Goal: Information Seeking & Learning: Learn about a topic

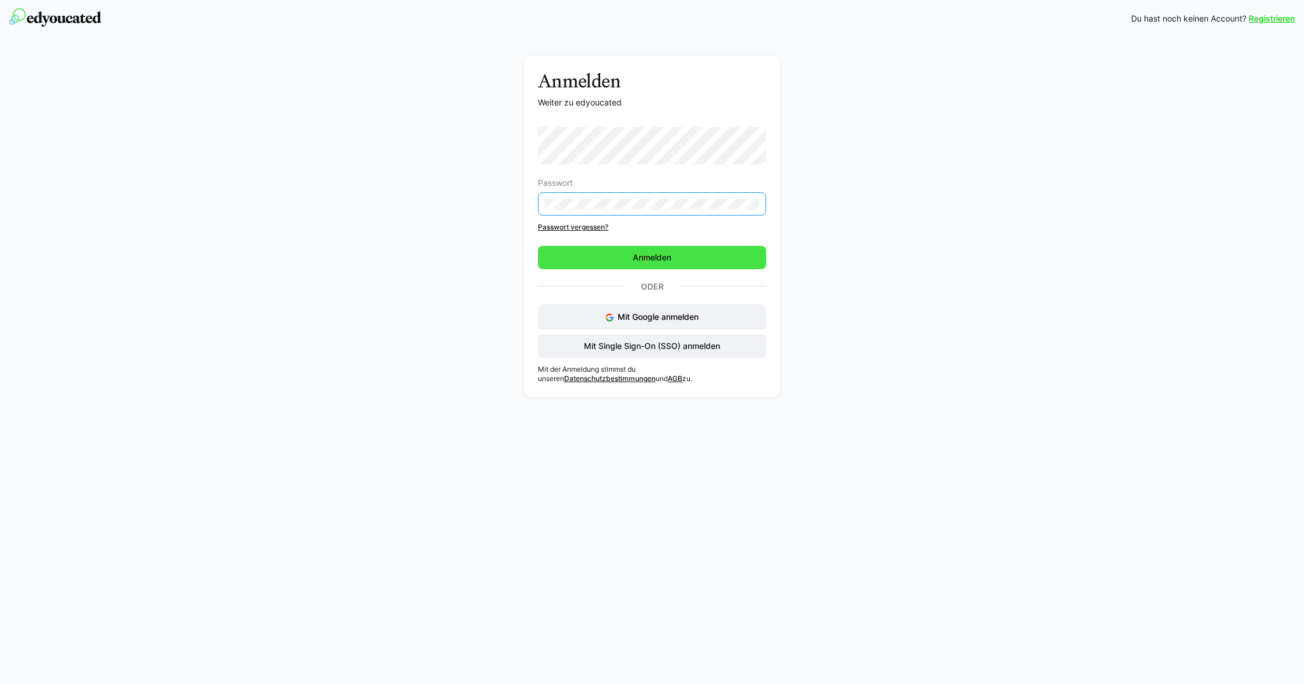
click at [646, 257] on span "Anmelden" at bounding box center [652, 258] width 42 height 12
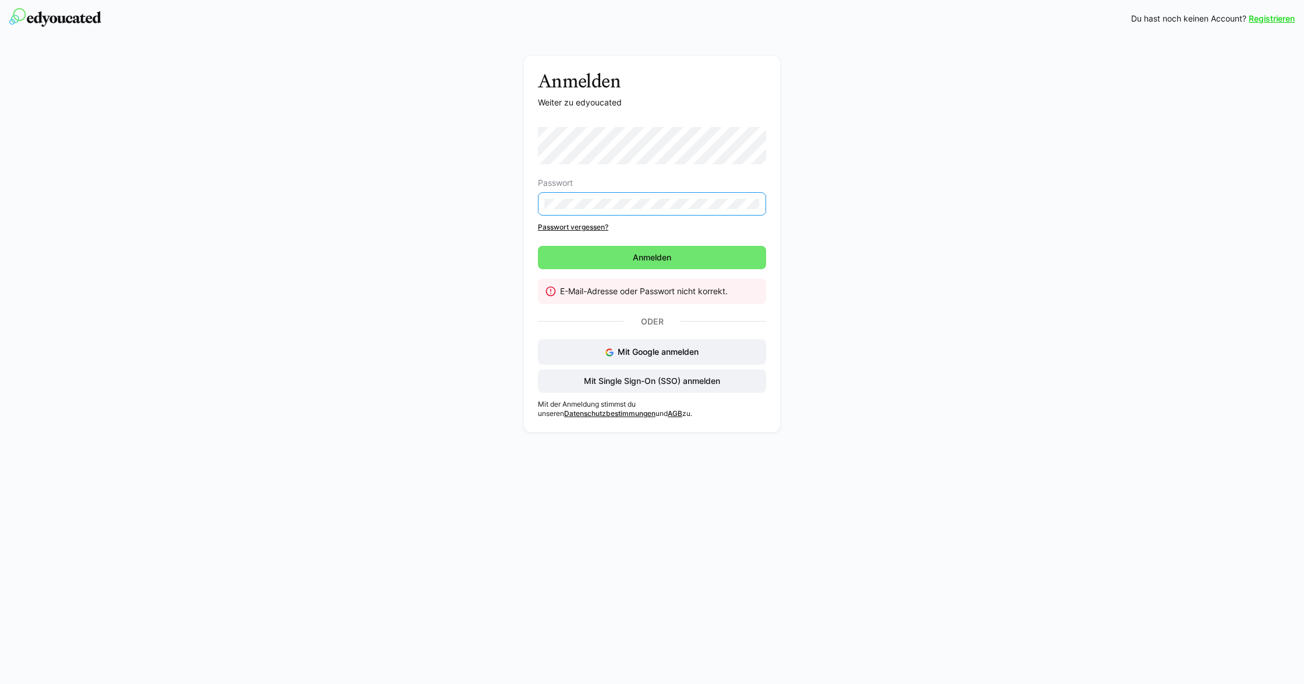
click at [511, 192] on div "Anmelden Weiter zu edyoucated Passwort Passwort vergessen? Anmelden E-Mail-Adre…" at bounding box center [652, 247] width 656 height 382
click at [571, 247] on span "Anmelden" at bounding box center [652, 257] width 228 height 23
click at [528, 192] on div "Anmelden Weiter zu edyoucated Passwort Passwort vergessen? Anmelden E-Mail-Adre…" at bounding box center [652, 244] width 256 height 376
click at [651, 261] on span "Anmelden" at bounding box center [652, 258] width 42 height 12
click at [513, 201] on div "Anmelden Weiter zu edyoucated Passwort Passwort vergessen? Anmelden E-Mail-Adre…" at bounding box center [652, 247] width 656 height 382
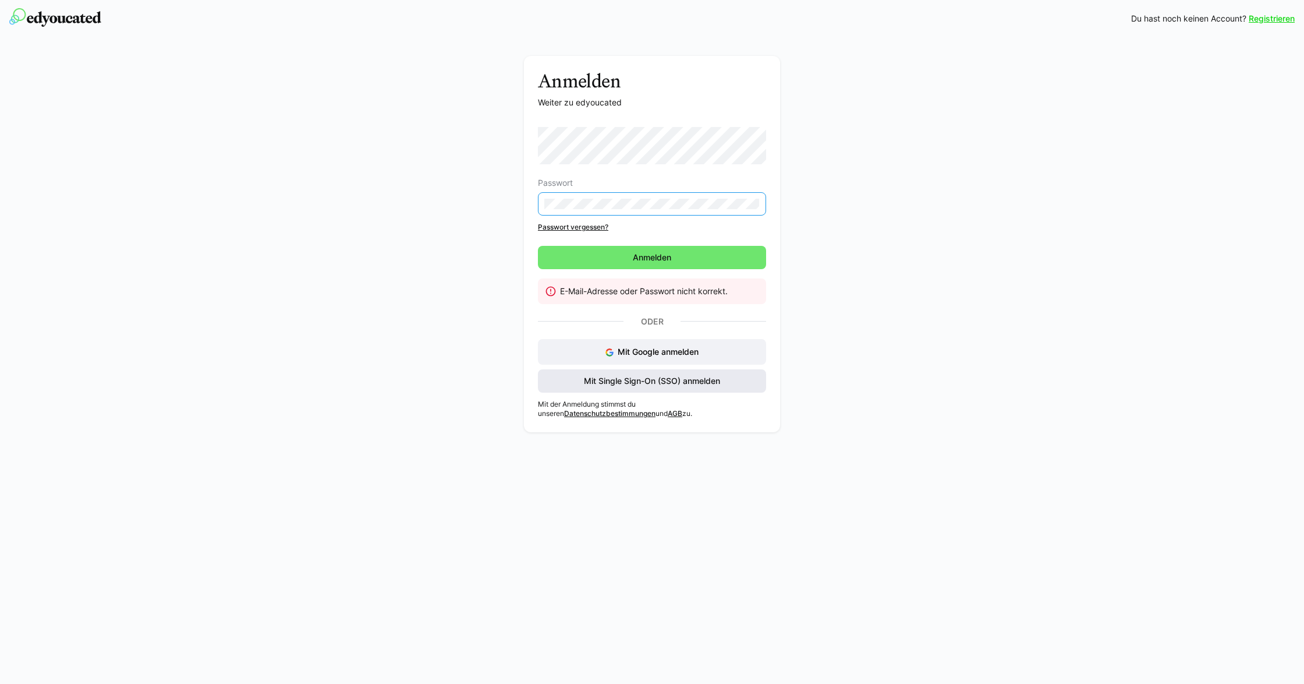
click at [632, 377] on span "Mit Single Sign-On (SSO) anmelden" at bounding box center [652, 381] width 140 height 12
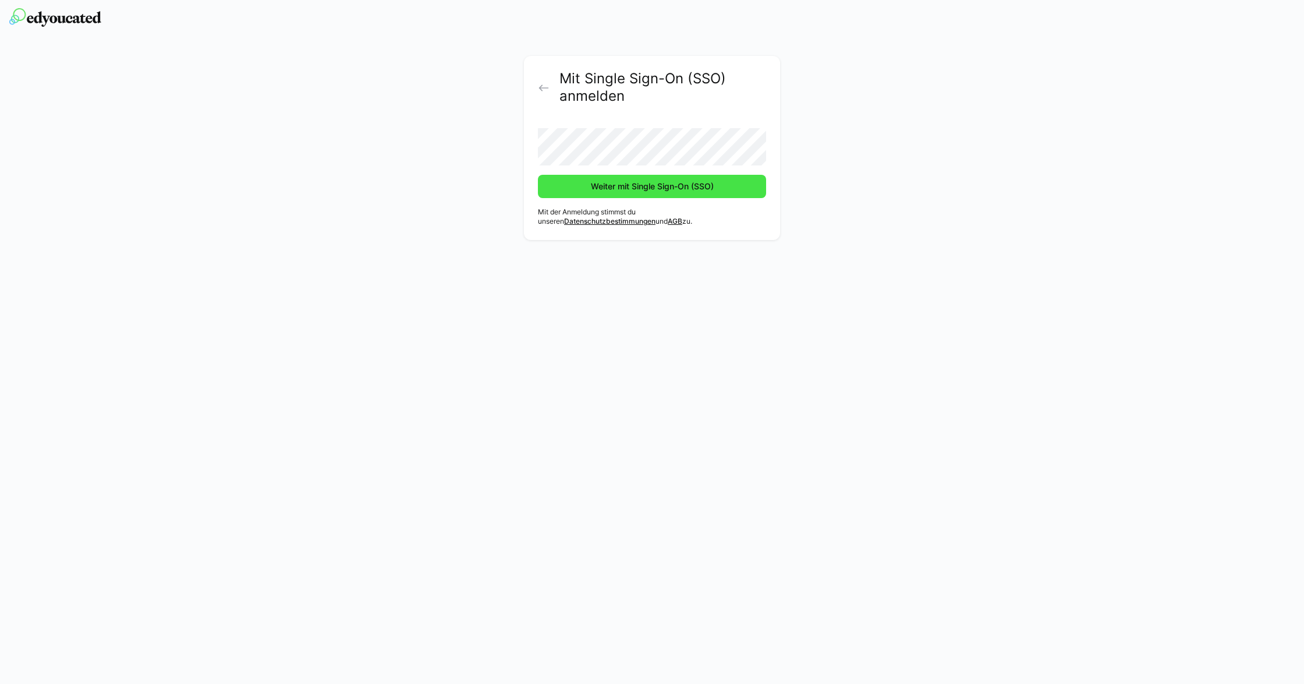
click at [619, 179] on span "Weiter mit Single Sign-On (SSO)" at bounding box center [652, 186] width 228 height 23
